Goal: Transaction & Acquisition: Purchase product/service

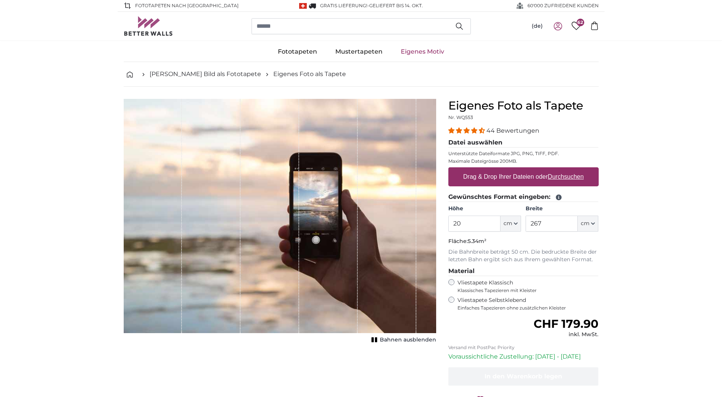
type input "2"
type input "239"
type input "144"
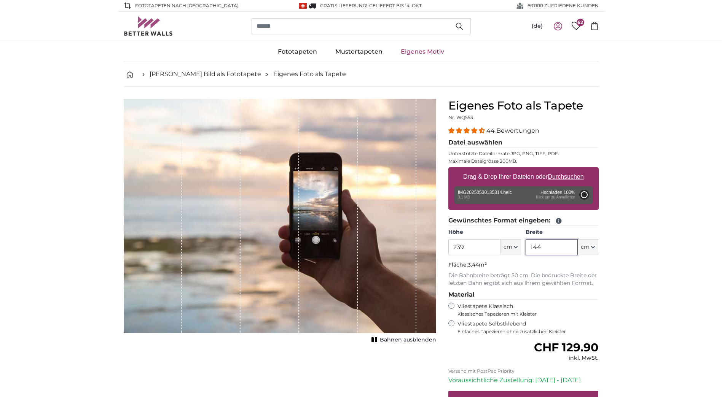
type input "190"
type input "338.2"
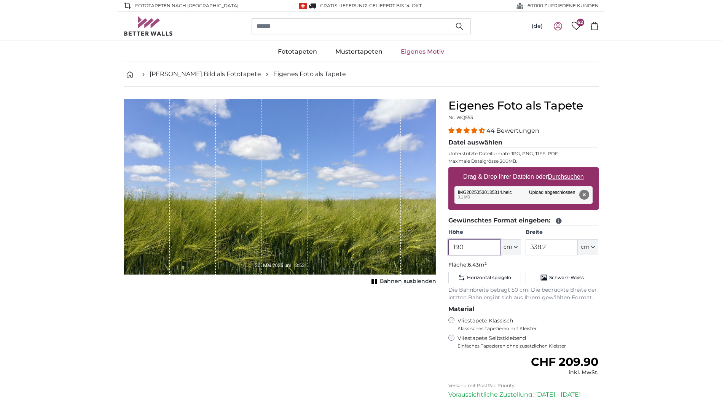
drag, startPoint x: 474, startPoint y: 246, endPoint x: 433, endPoint y: 243, distance: 41.2
click at [433, 243] on product-detail "Abbrechen Bild zuschneiden Bahnen ausblenden Eigenes Foto als Tapete Nr. WQ553 …" at bounding box center [361, 283] width 487 height 393
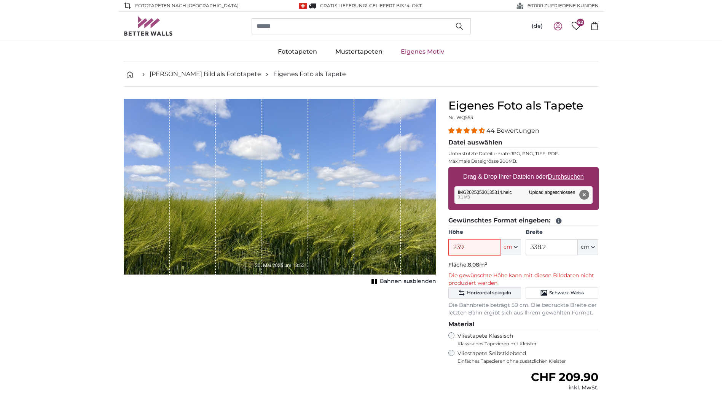
type input "239"
click at [563, 245] on input "338.2" at bounding box center [551, 247] width 52 height 16
type input "3"
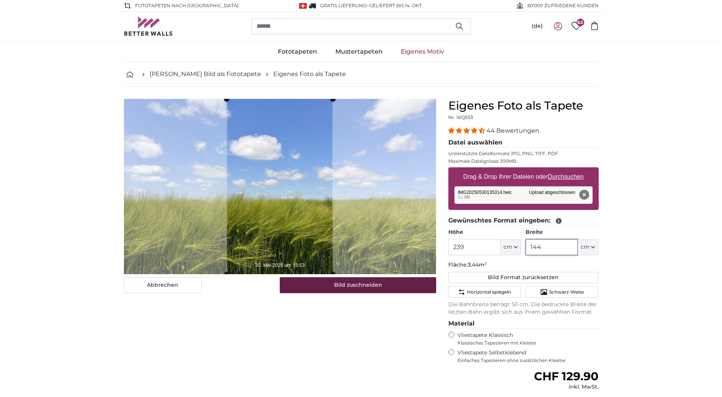
type input "144"
click at [357, 287] on button "Bild zuschneiden" at bounding box center [358, 285] width 156 height 16
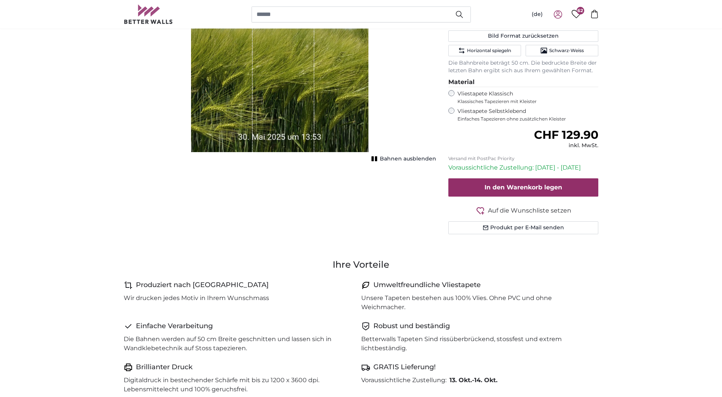
scroll to position [228, 0]
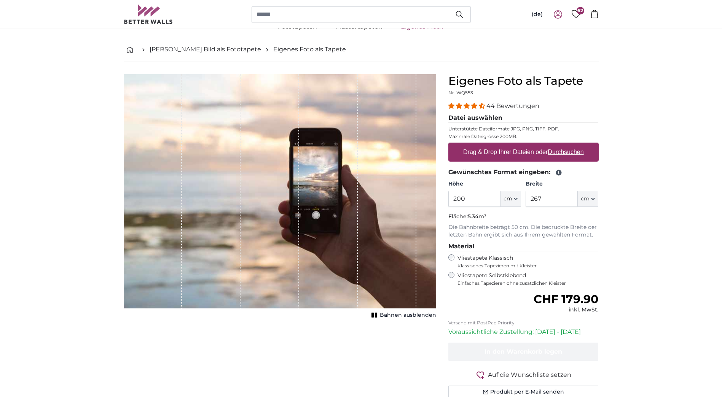
scroll to position [38, 0]
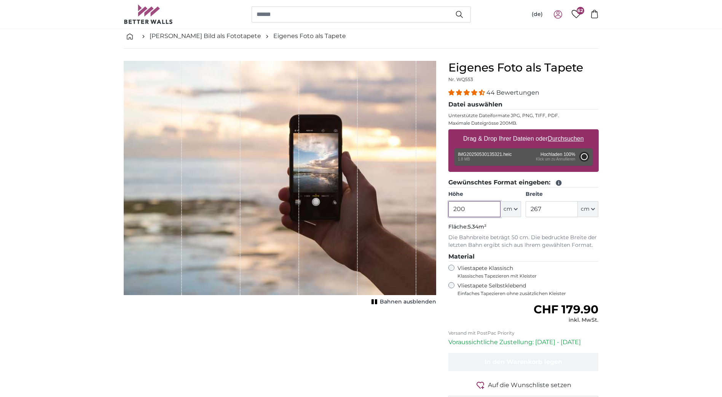
drag, startPoint x: 470, startPoint y: 207, endPoint x: 436, endPoint y: 205, distance: 33.6
click at [436, 205] on product-detail "Abbrechen Bild zuschneiden Bahnen ausblenden Eigenes Foto als Tapete Nr. WQ553 …" at bounding box center [361, 238] width 487 height 379
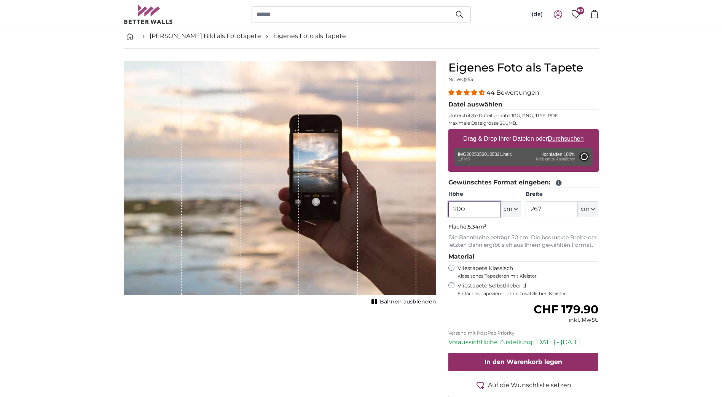
type input "118"
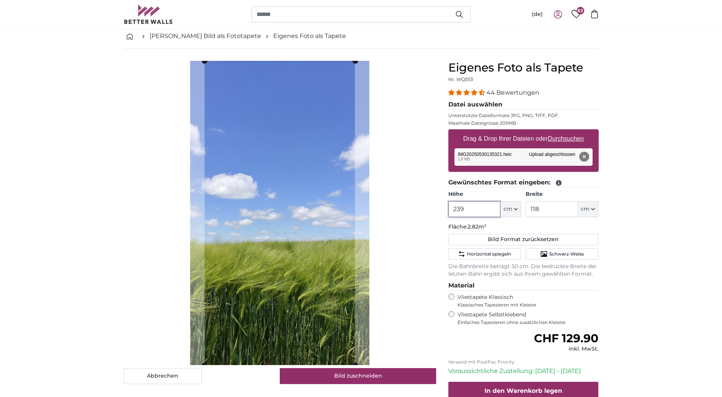
type input "239"
type input "144"
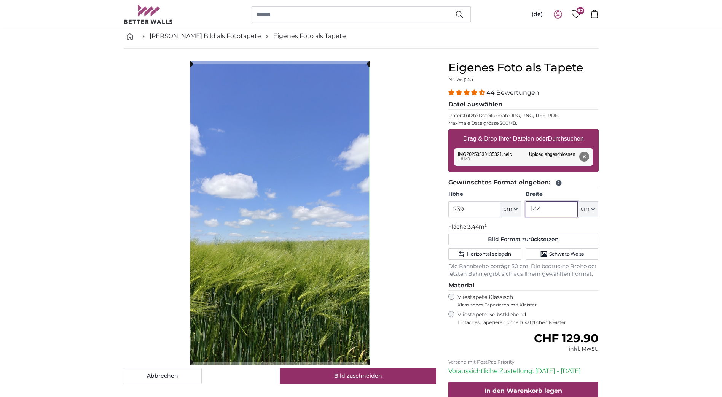
type input "144"
click at [588, 154] on button "Entfernen" at bounding box center [584, 157] width 10 height 10
type input "200"
type input "118"
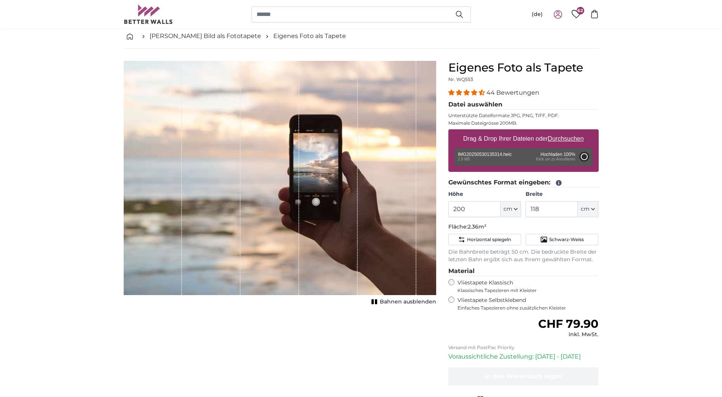
type input "172"
type input "330.2"
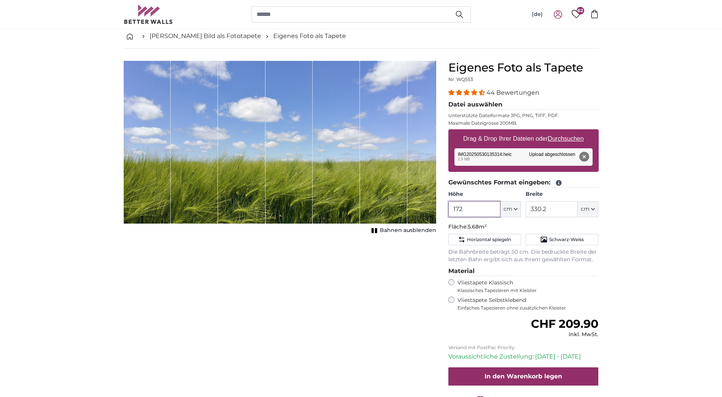
drag, startPoint x: 475, startPoint y: 208, endPoint x: 428, endPoint y: 205, distance: 46.9
click at [428, 205] on product-detail "Abbrechen Bild zuschneiden Bahnen ausblenden Eigenes Foto als Tapete Nr. WQ553 …" at bounding box center [361, 245] width 487 height 393
type input "239"
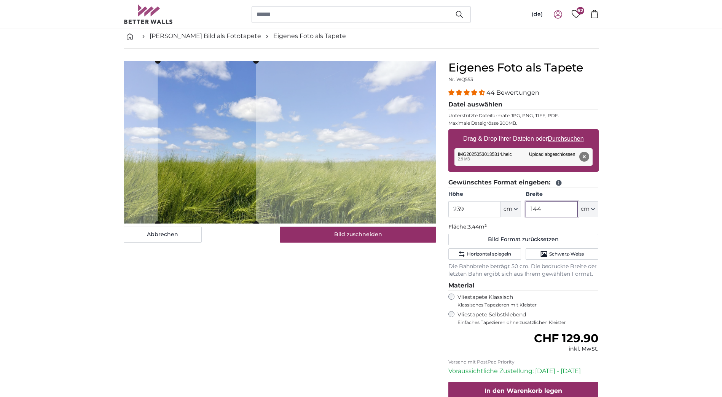
click at [219, 179] on cropper-handle at bounding box center [207, 142] width 98 height 163
type input "144"
click at [553, 257] on span "Schwarz-Weiss" at bounding box center [566, 254] width 35 height 6
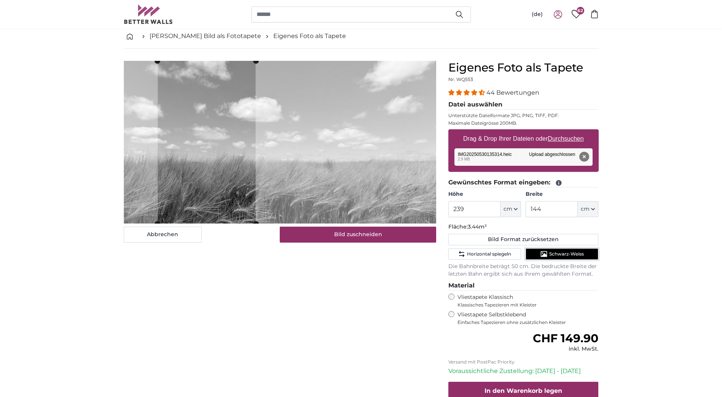
click at [553, 257] on span "Schwarz-Weiss" at bounding box center [566, 254] width 35 height 6
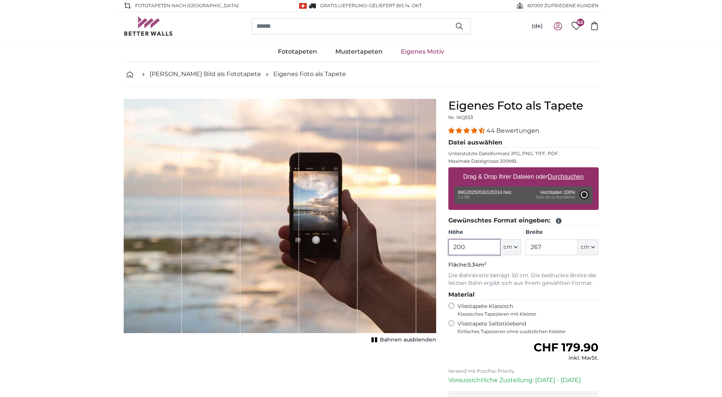
type input "172"
type input "330.2"
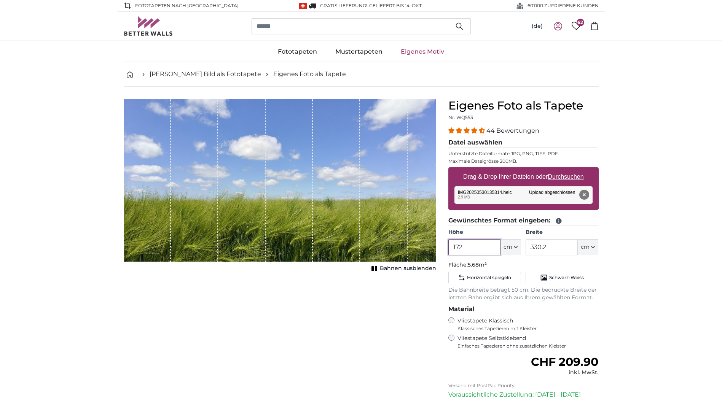
drag, startPoint x: 478, startPoint y: 245, endPoint x: 444, endPoint y: 245, distance: 33.5
click at [444, 245] on div "Eigenes Foto als Tapete Nr. WQ553 44 Bewertungen Datei auswählen Unterstützte D…" at bounding box center [523, 289] width 162 height 381
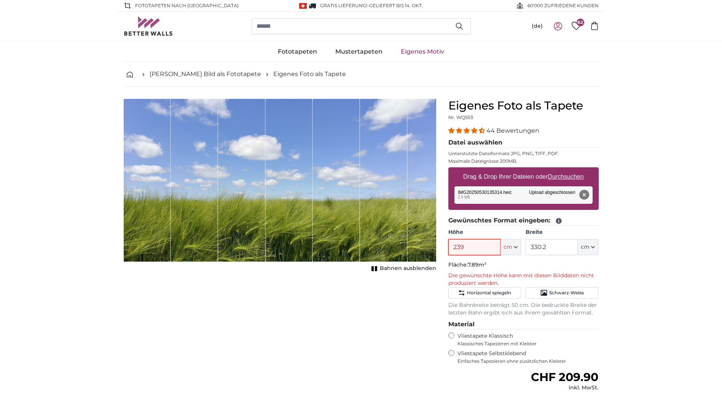
type input "239"
click at [543, 247] on input "330.2" at bounding box center [551, 247] width 52 height 16
drag, startPoint x: 556, startPoint y: 247, endPoint x: 494, endPoint y: 248, distance: 61.7
click at [494, 248] on div "Höhe 239 ft cm Centimeter (cm) Inches (inch) Feet (ft. in.) Breite 330.2 ft cm …" at bounding box center [523, 242] width 150 height 27
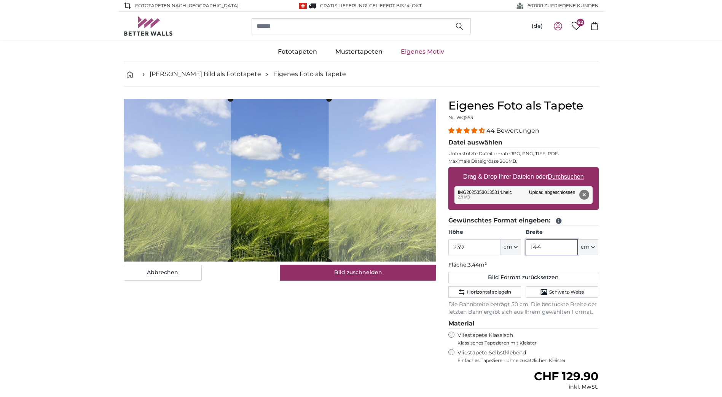
type input "144"
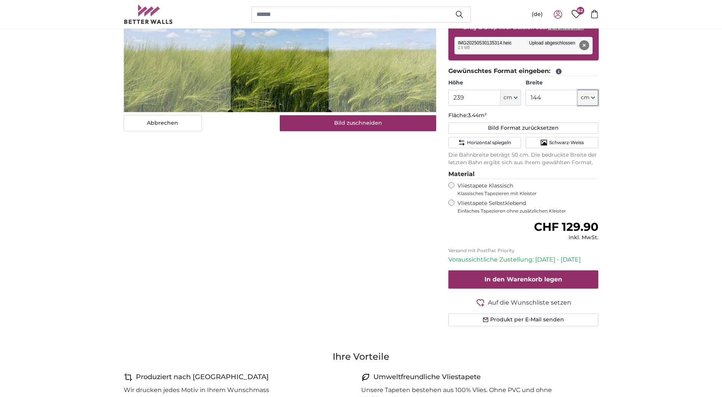
scroll to position [190, 0]
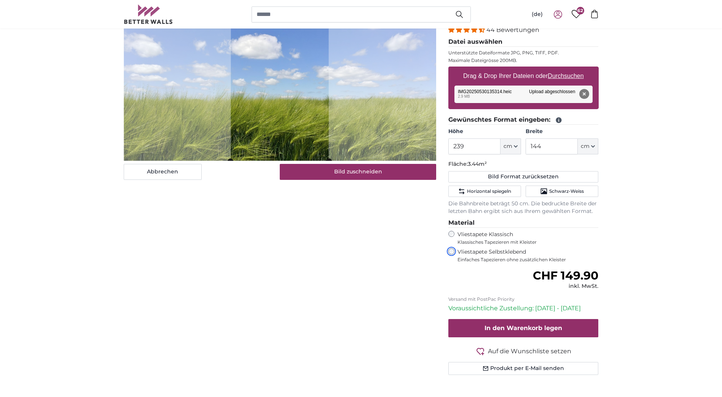
scroll to position [76, 0]
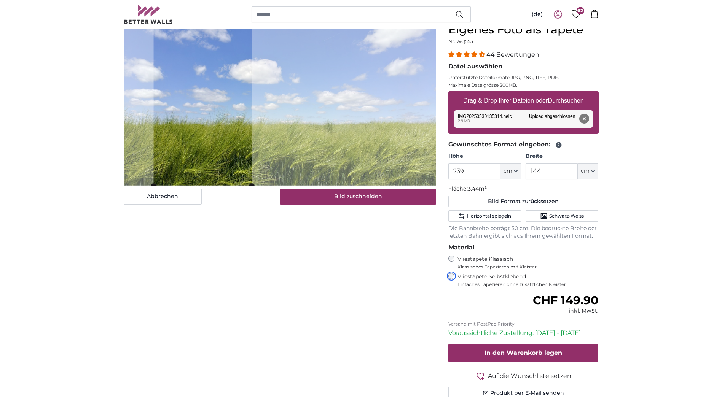
click at [186, 123] on cropper-handle at bounding box center [202, 104] width 98 height 163
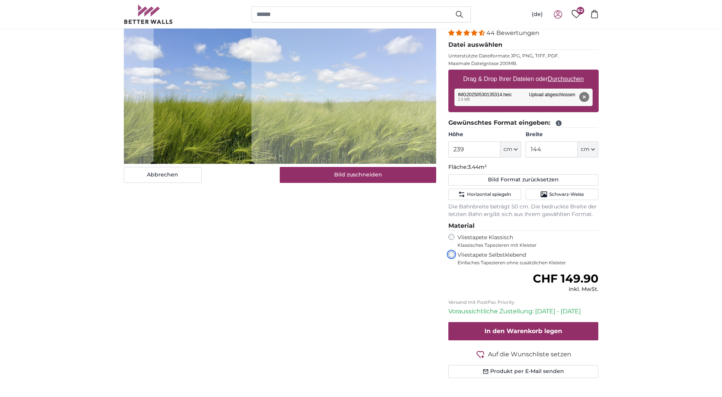
scroll to position [114, 0]
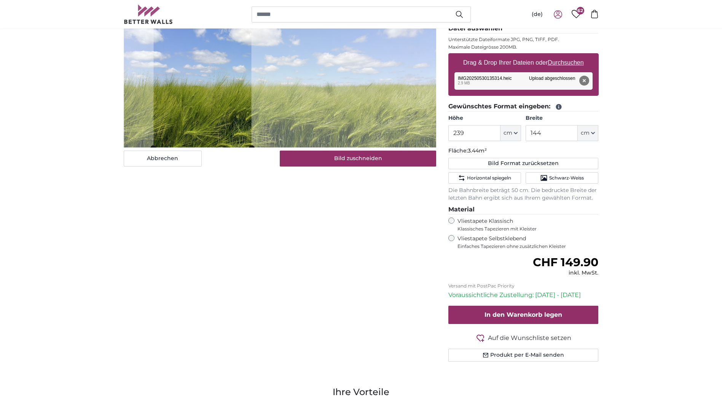
click at [519, 341] on span "Auf die Wunschliste setzen" at bounding box center [529, 338] width 83 height 9
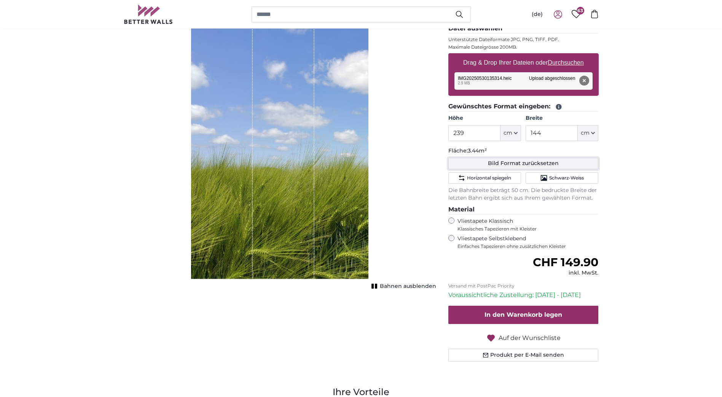
click at [479, 165] on button "Bild Format zurücksetzen" at bounding box center [523, 163] width 150 height 11
type input "172"
type input "330.2"
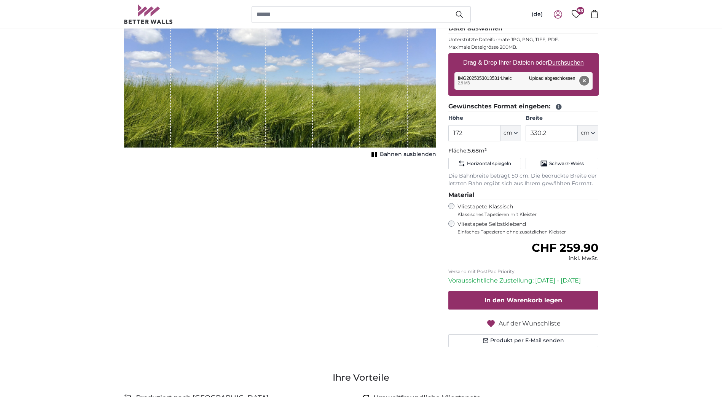
click at [584, 80] on button "Entfernen" at bounding box center [584, 81] width 10 height 10
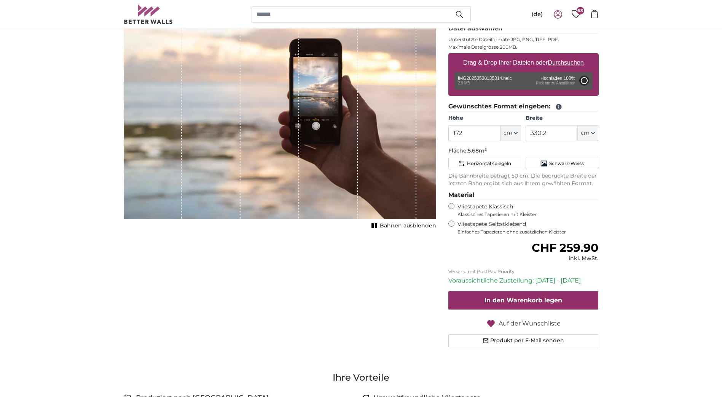
type input "172"
type input "330.2"
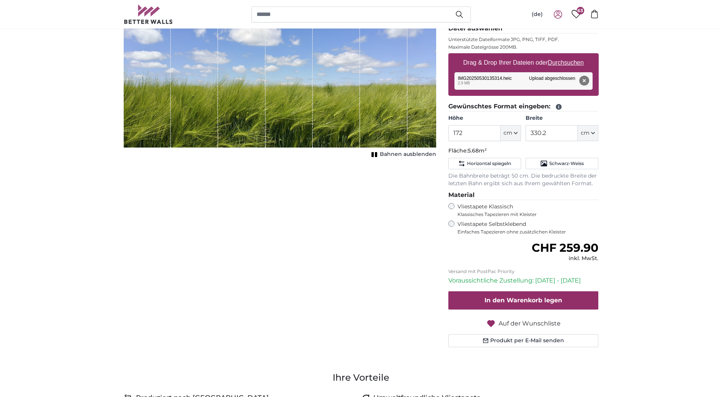
click at [491, 323] on icon "button" at bounding box center [491, 323] width 8 height 7
click at [480, 324] on icon "button" at bounding box center [480, 323] width 9 height 9
click at [575, 14] on icon at bounding box center [577, 14] width 10 height 8
